Goal: Find specific page/section: Find specific page/section

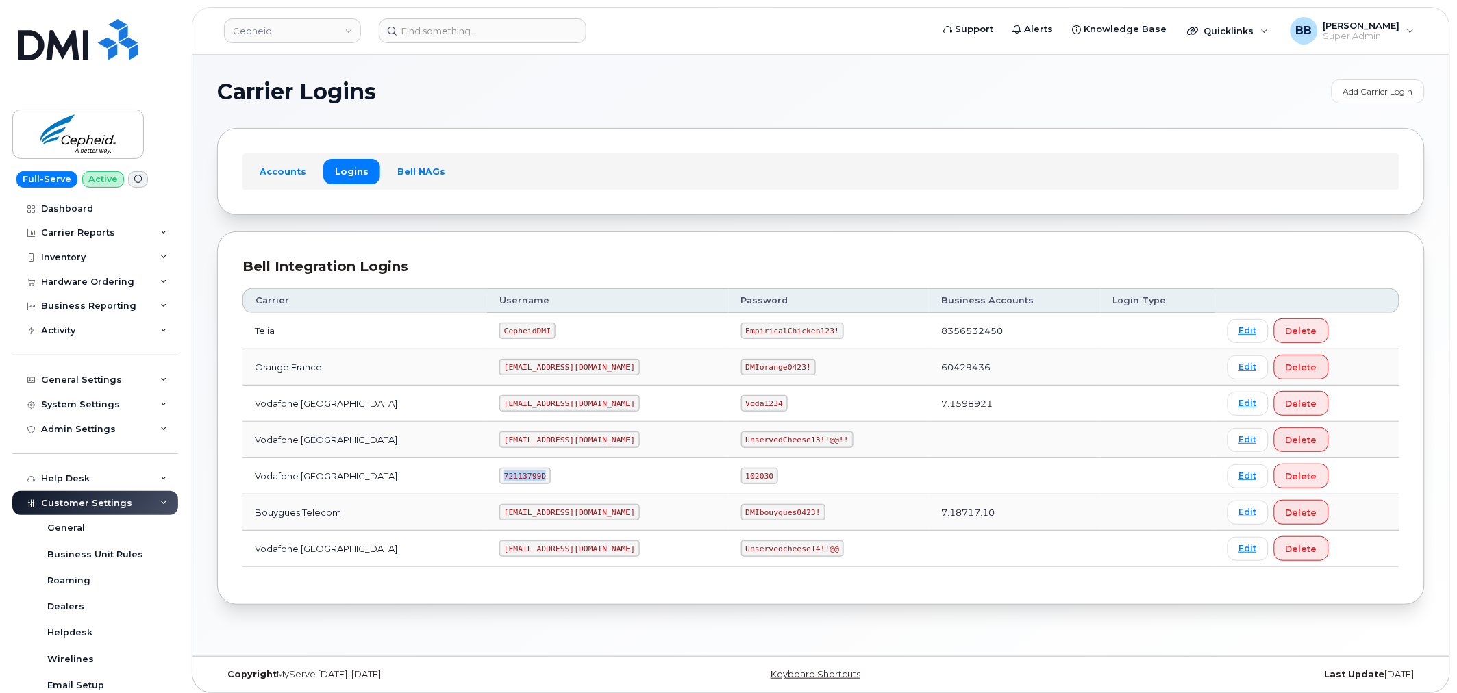
drag, startPoint x: 499, startPoint y: 475, endPoint x: 539, endPoint y: 480, distance: 40.7
click at [539, 480] on code "72113799D" at bounding box center [524, 476] width 51 height 16
copy code "72113799D"
drag, startPoint x: 682, startPoint y: 475, endPoint x: 709, endPoint y: 477, distance: 27.5
click at [741, 477] on code "102030" at bounding box center [759, 476] width 37 height 16
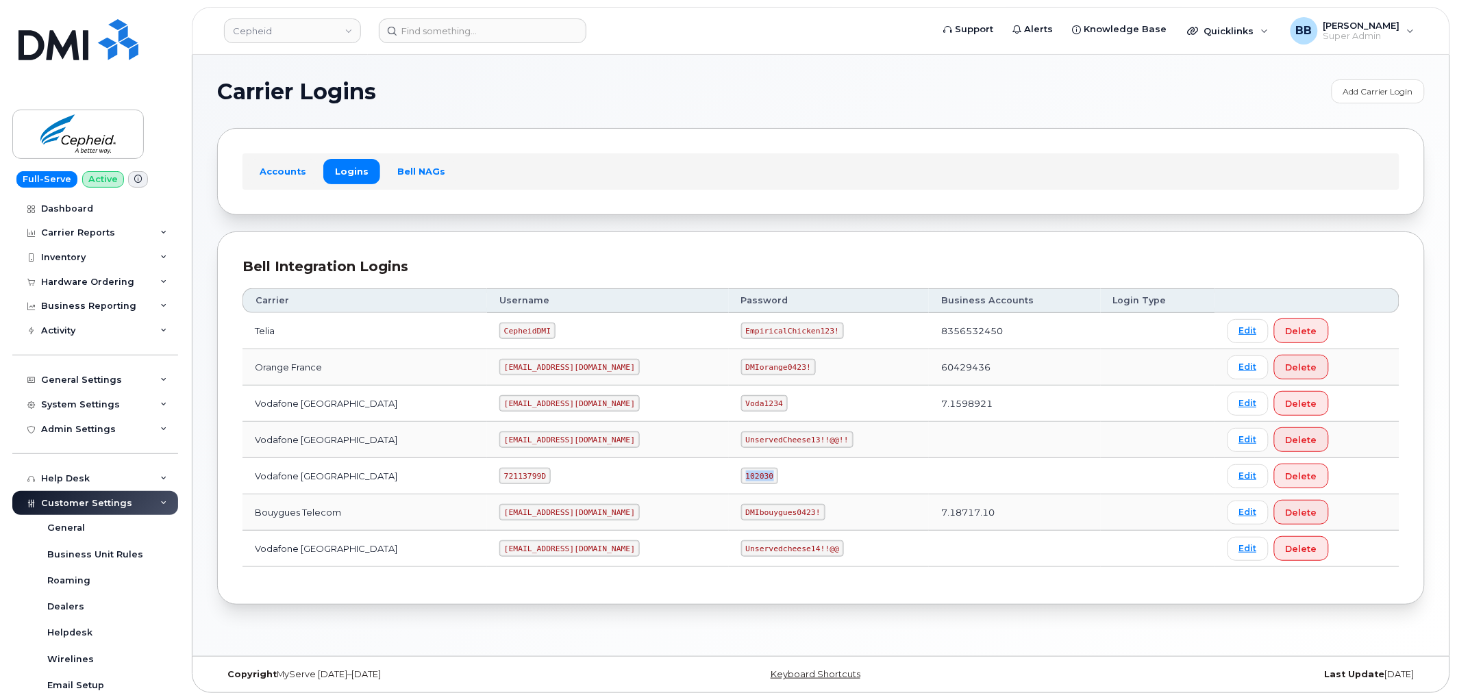
copy code "102030"
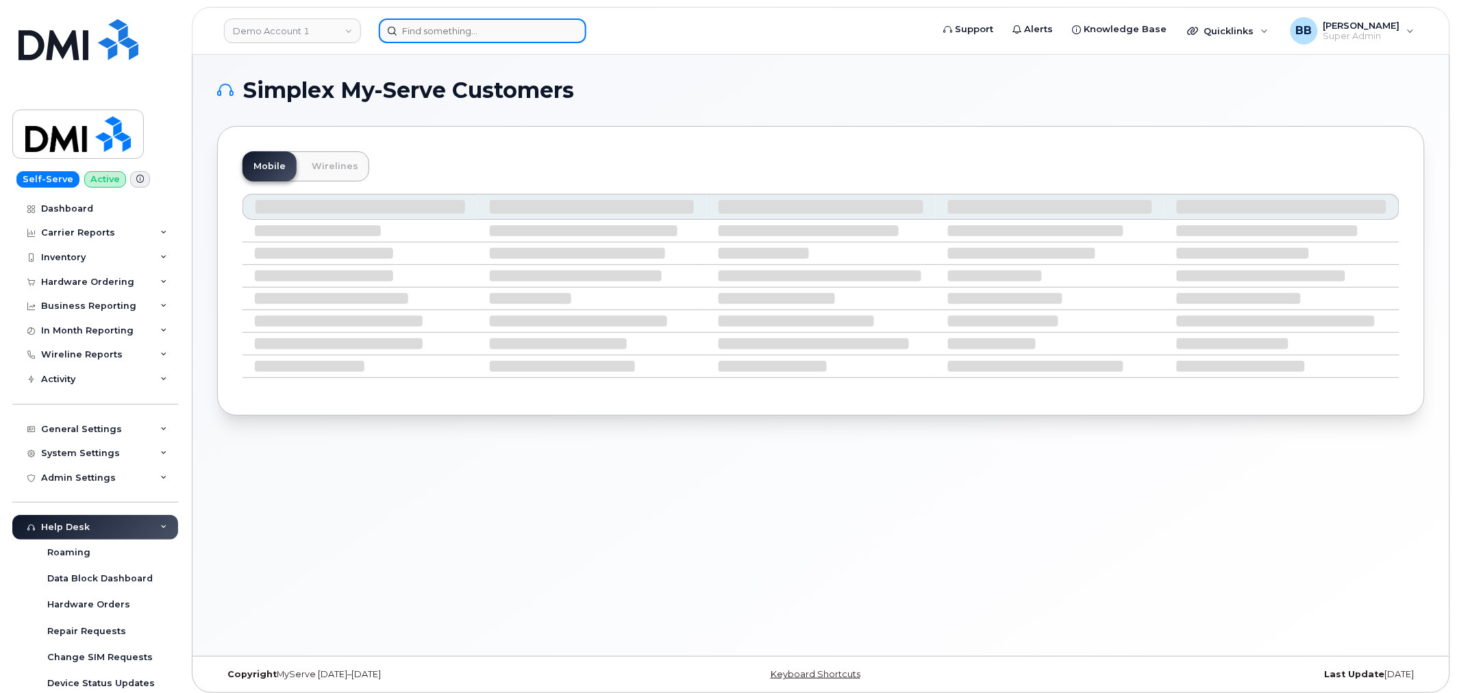
click at [464, 33] on input at bounding box center [483, 30] width 208 height 25
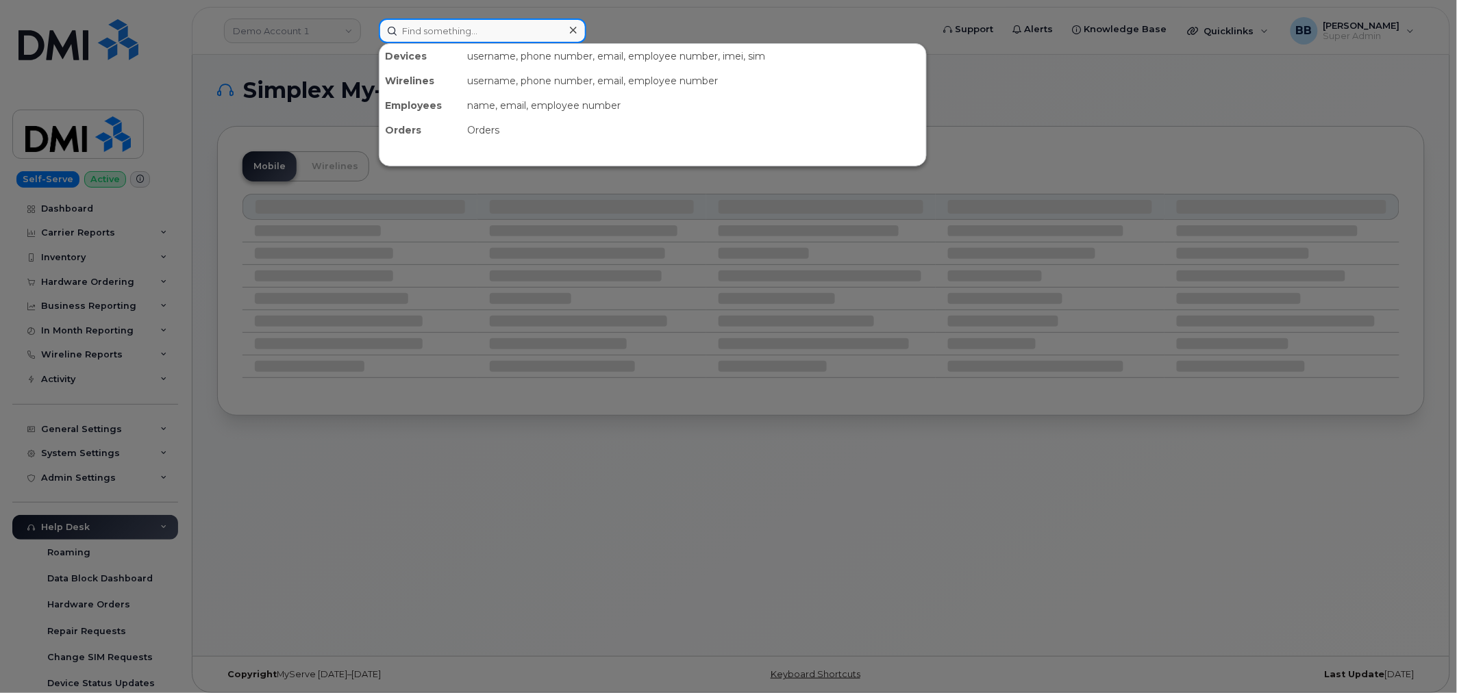
paste input "9732040168"
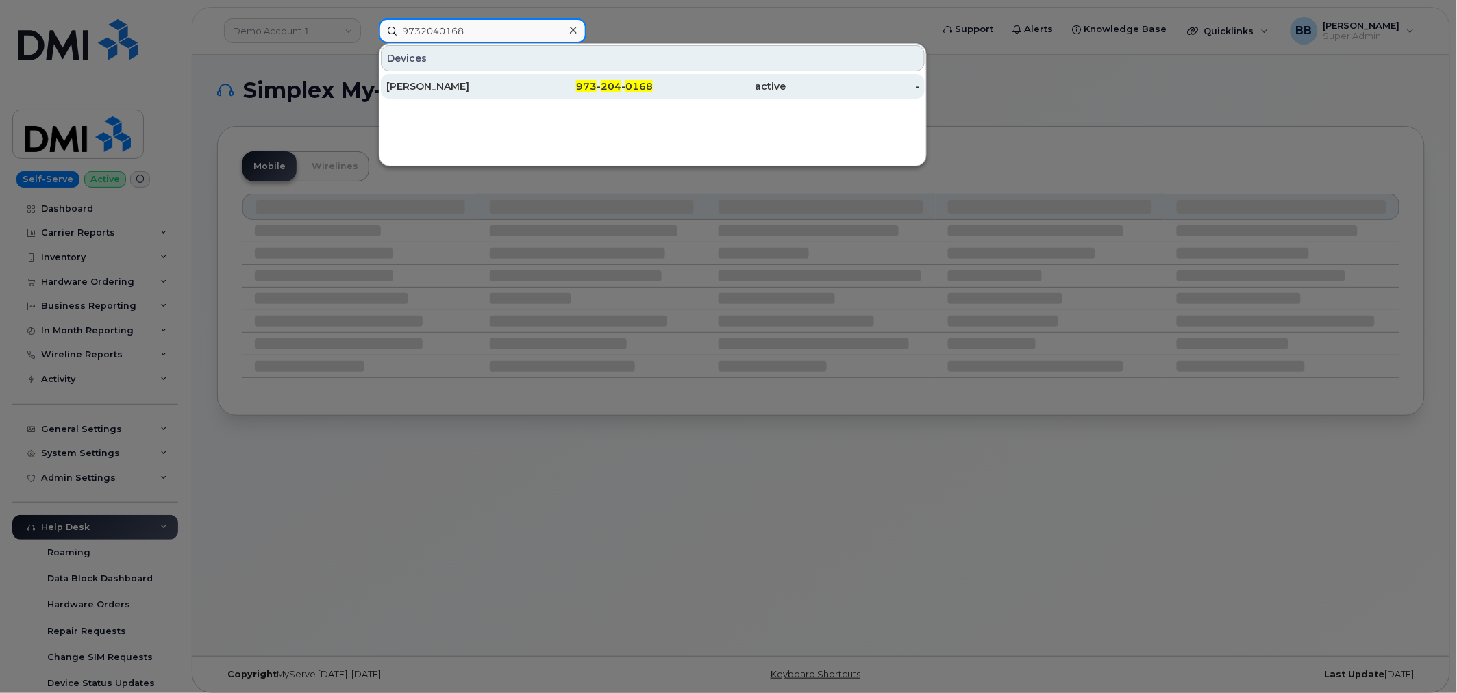
type input "9732040168"
click at [470, 84] on div "[PERSON_NAME]" at bounding box center [453, 86] width 134 height 14
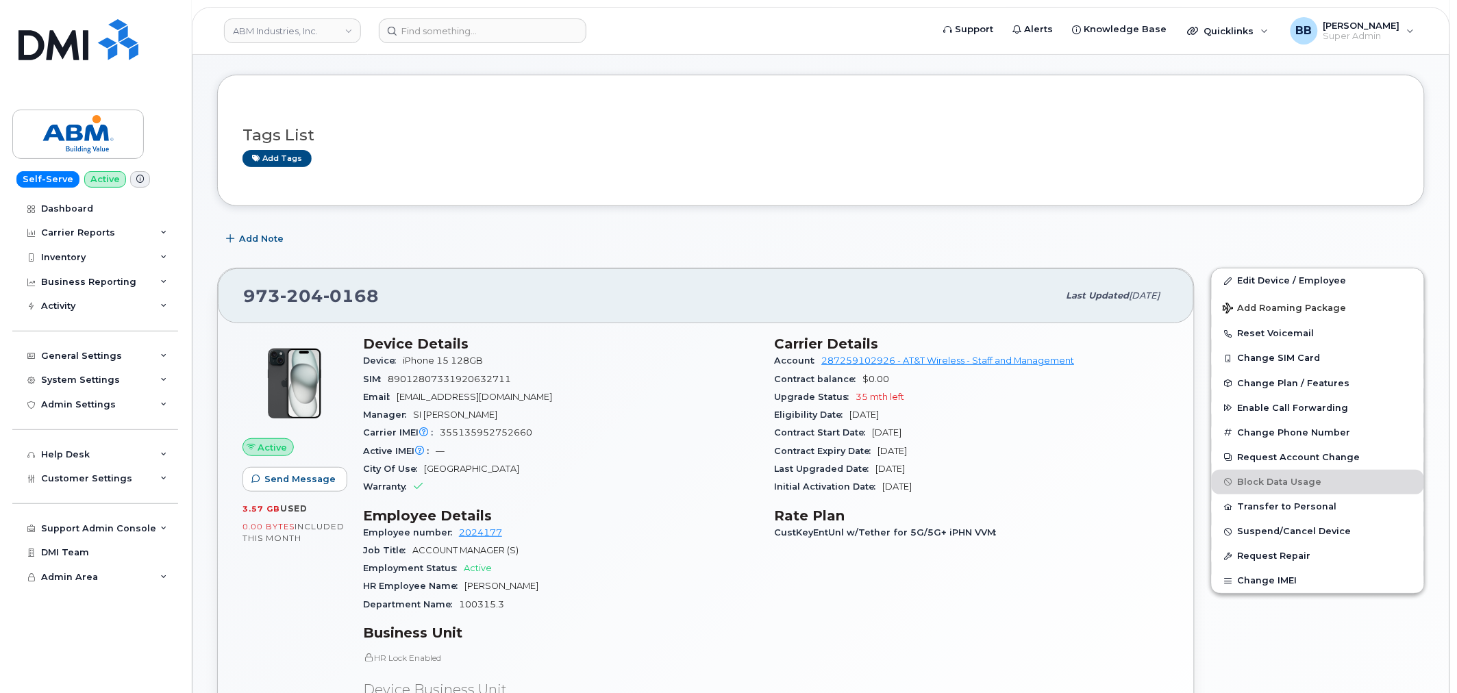
scroll to position [152, 0]
